Goal: Navigation & Orientation: Find specific page/section

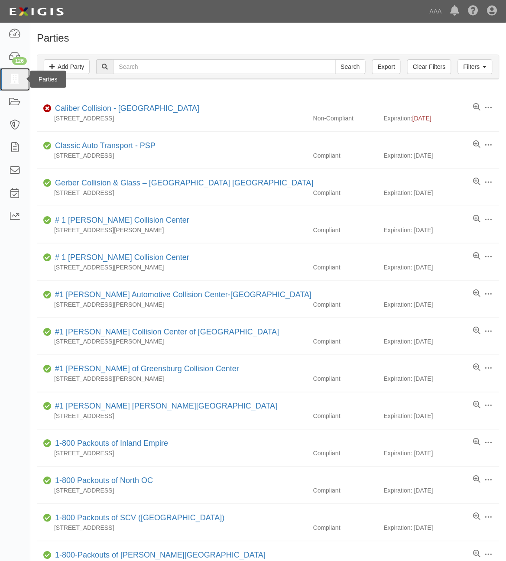
click at [13, 81] on icon at bounding box center [15, 80] width 12 height 10
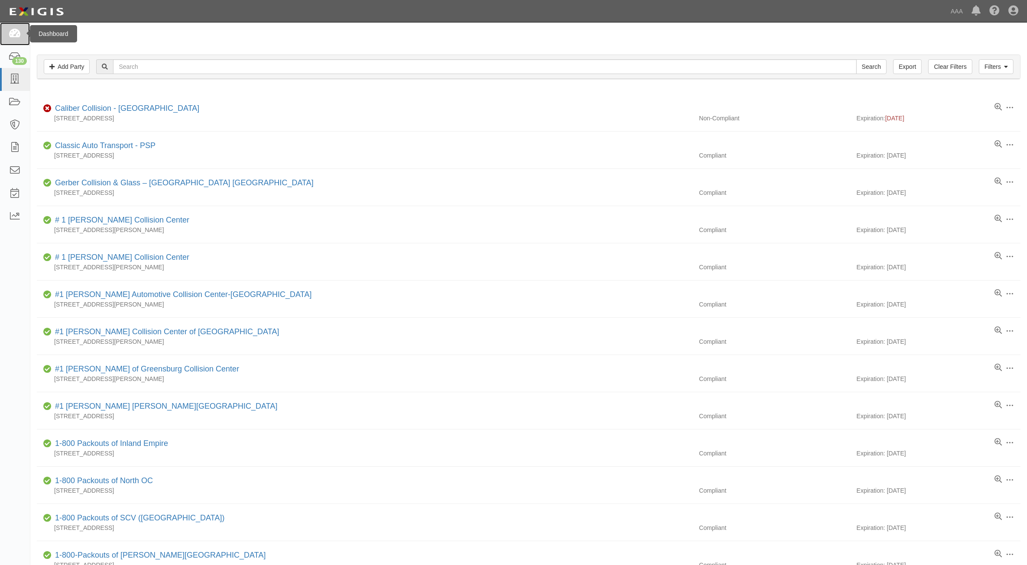
click at [11, 40] on link at bounding box center [15, 34] width 30 height 23
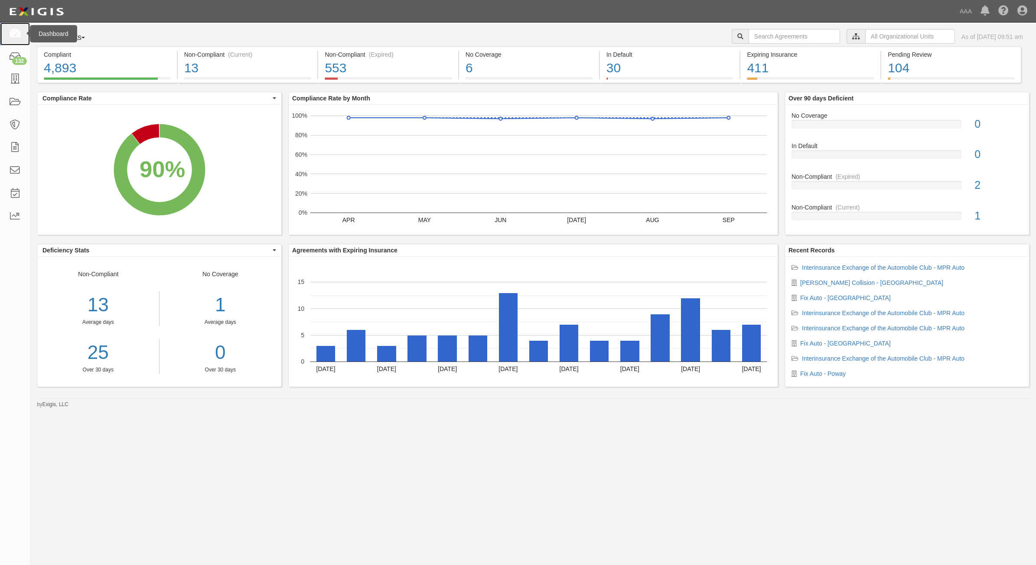
click at [16, 31] on icon at bounding box center [15, 34] width 12 height 10
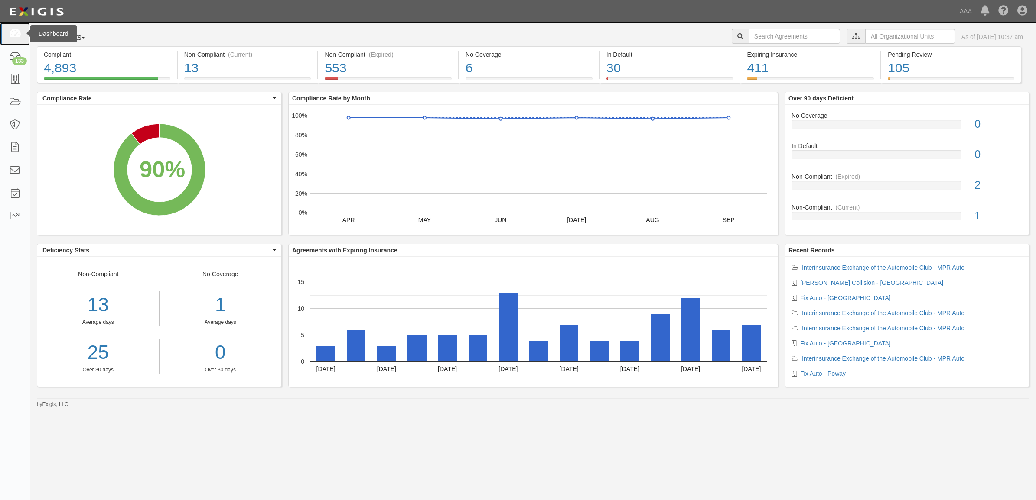
click at [10, 36] on icon at bounding box center [15, 34] width 12 height 10
